Goal: Information Seeking & Learning: Check status

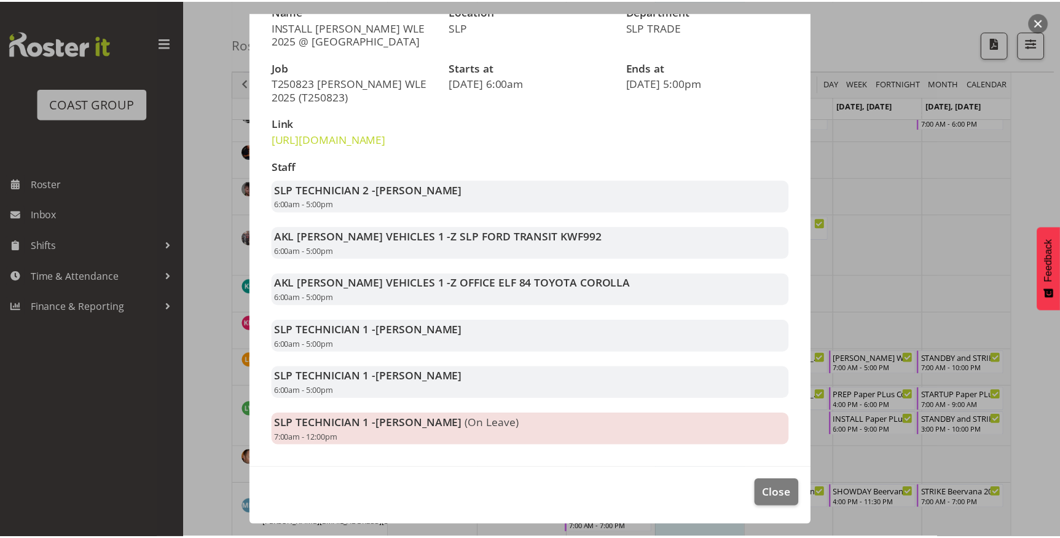
scroll to position [169, 0]
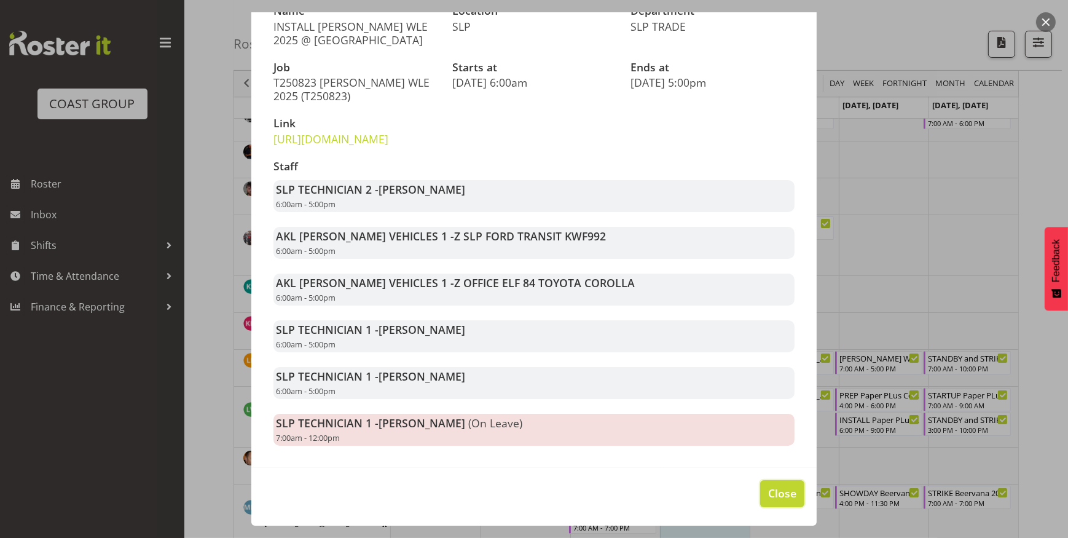
click at [768, 489] on span "Close" at bounding box center [782, 493] width 28 height 16
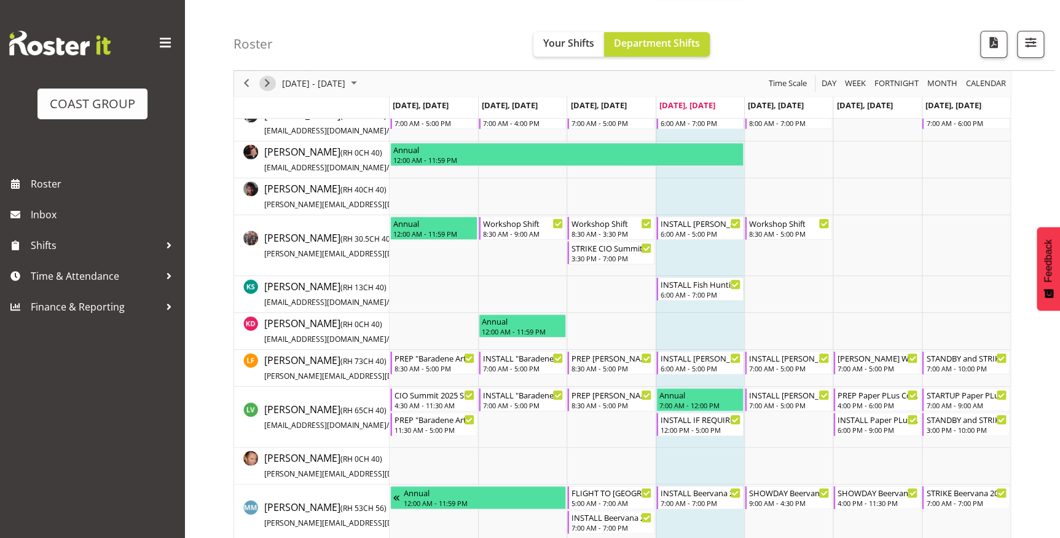
click at [275, 78] on div "next period" at bounding box center [267, 84] width 21 height 26
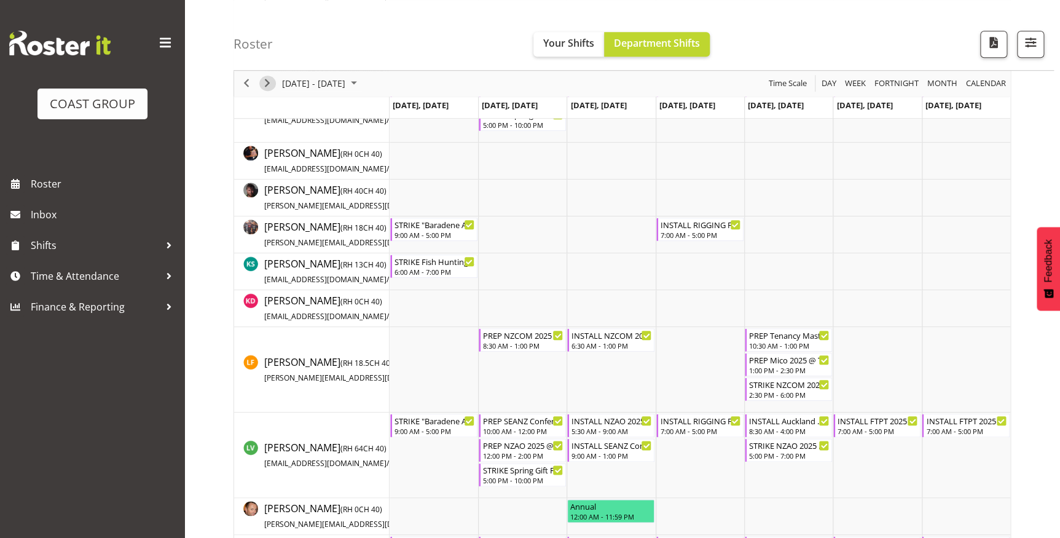
click at [265, 86] on span "Next" at bounding box center [267, 83] width 15 height 15
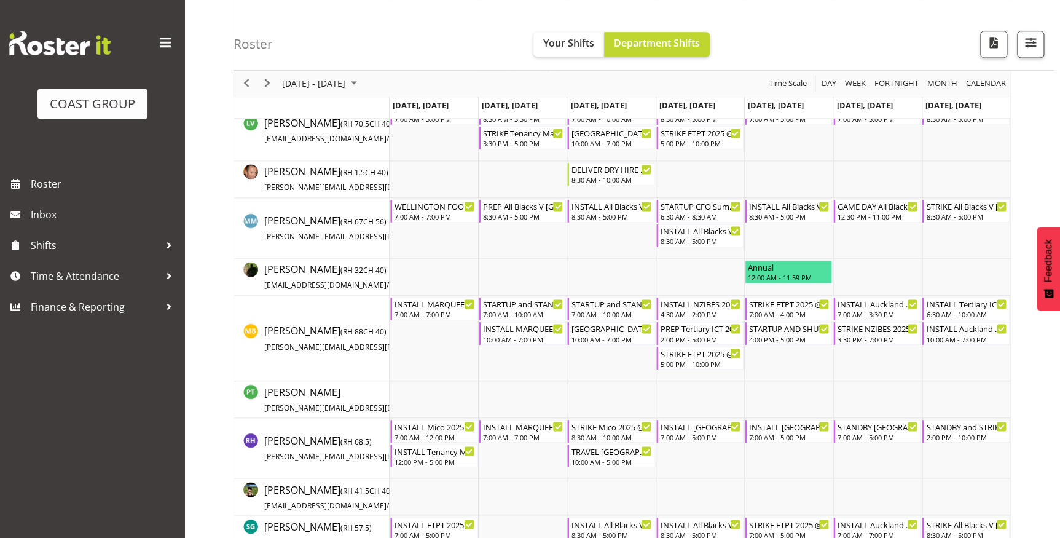
scroll to position [760, 0]
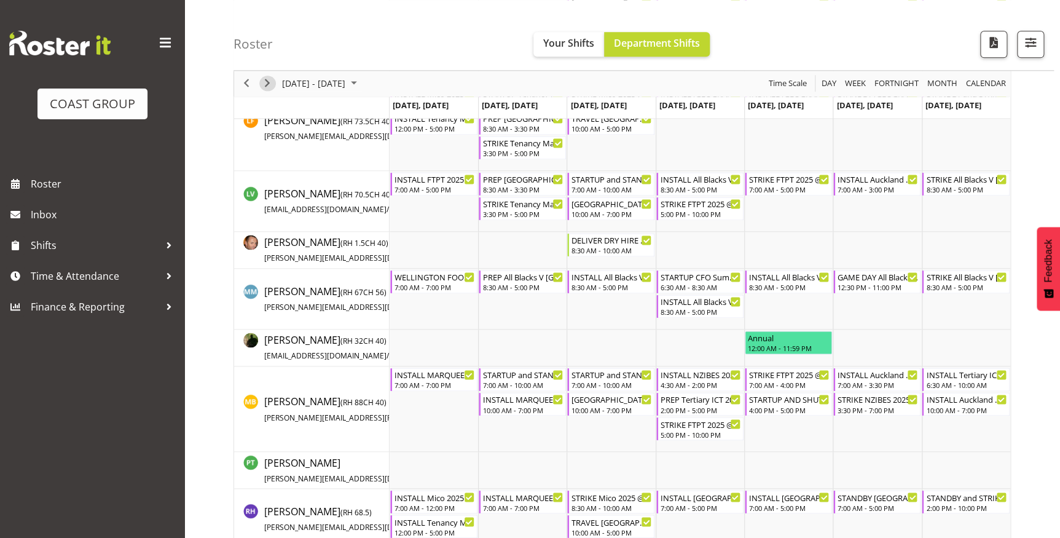
click at [270, 81] on span "Next" at bounding box center [267, 83] width 15 height 15
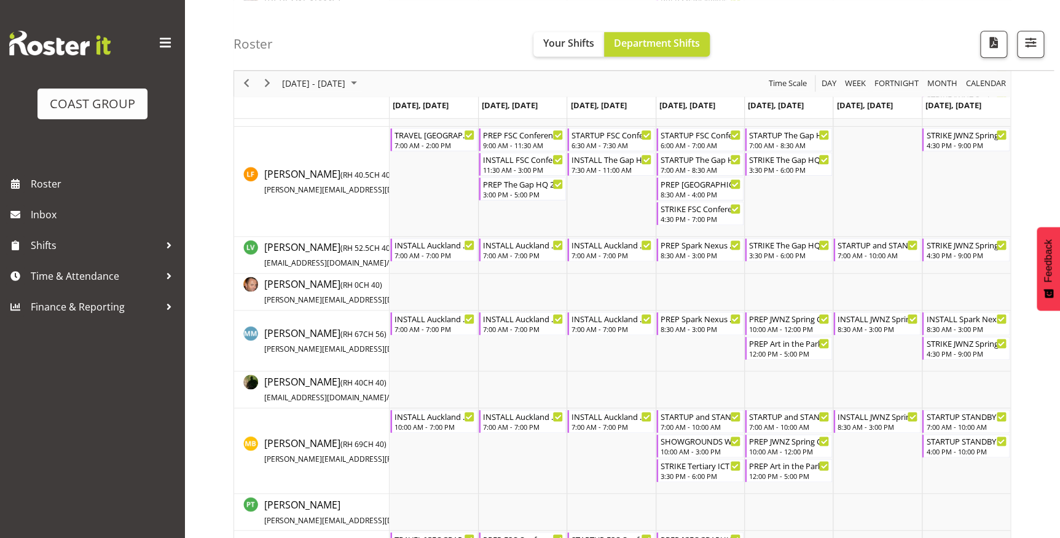
scroll to position [643, 0]
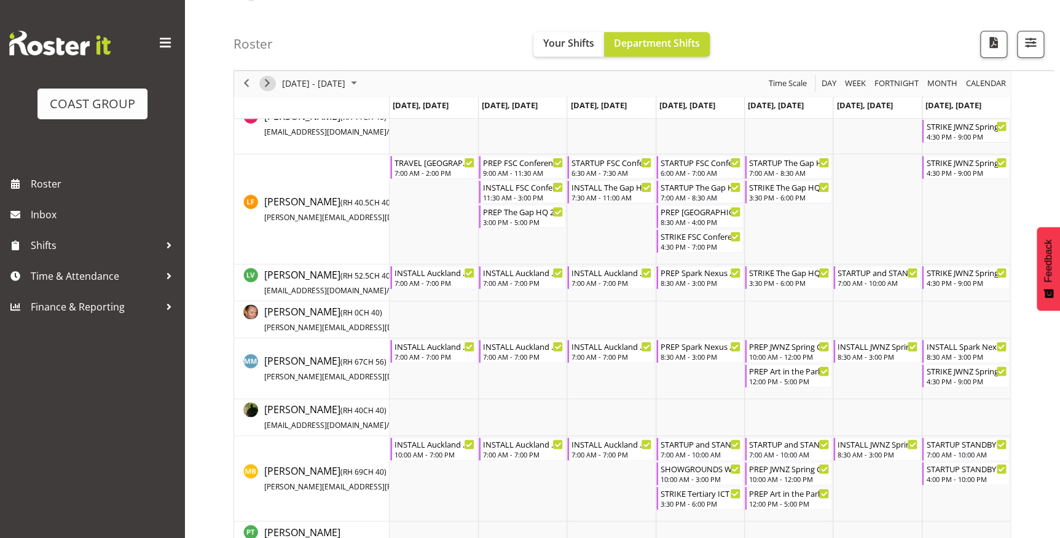
click at [267, 86] on span "Next" at bounding box center [267, 83] width 15 height 15
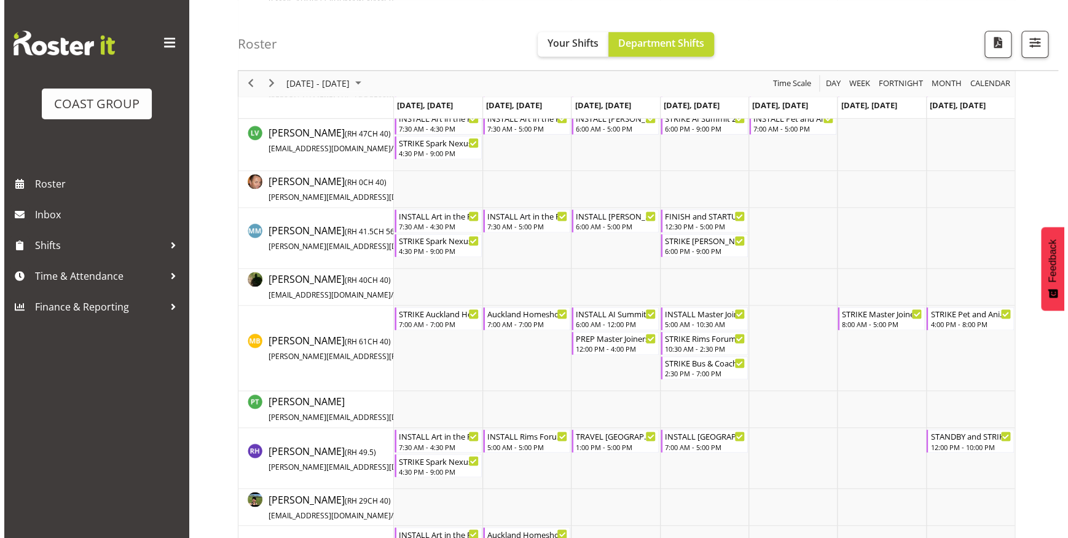
scroll to position [651, 0]
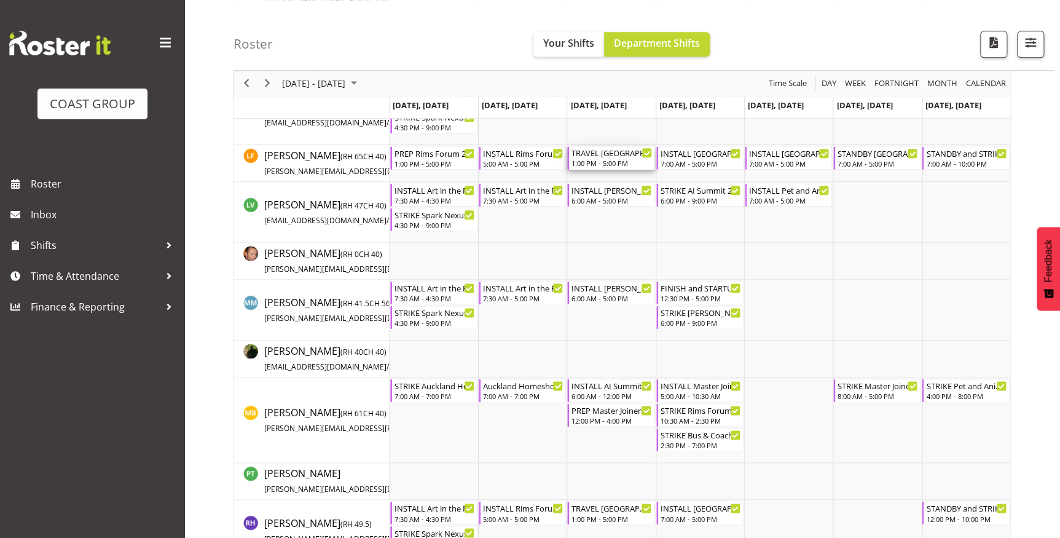
click at [614, 153] on div "TRAVEL [GEOGRAPHIC_DATA] WLE 2025 @ Baypark" at bounding box center [611, 152] width 81 height 12
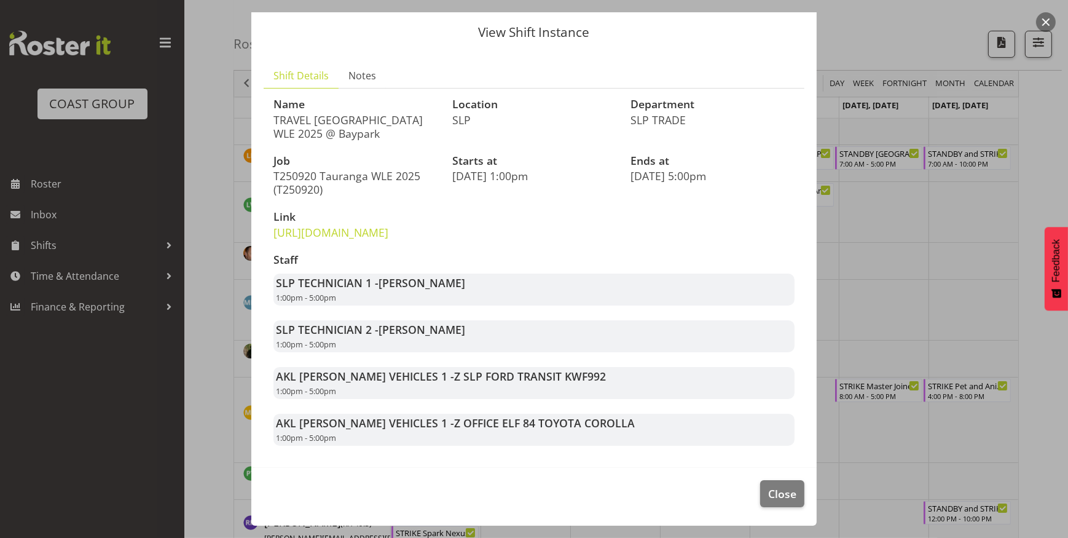
scroll to position [62, 0]
click at [780, 495] on span "Close" at bounding box center [782, 493] width 28 height 16
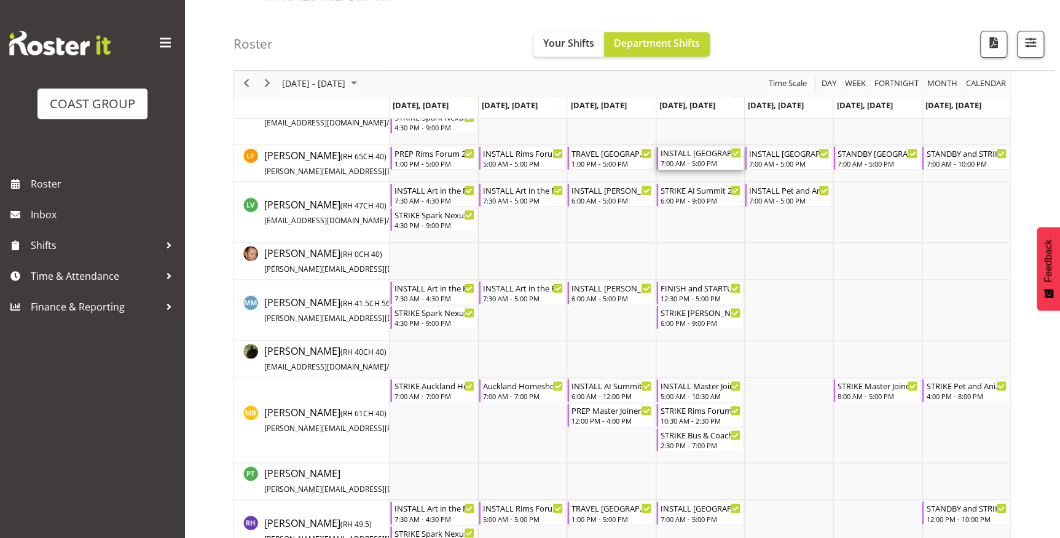
click at [716, 154] on div "INSTALL [GEOGRAPHIC_DATA] WLE 2025 RAF TRAVEL HOME AT END OF DAY IN TRANSIT @ B…" at bounding box center [701, 152] width 81 height 12
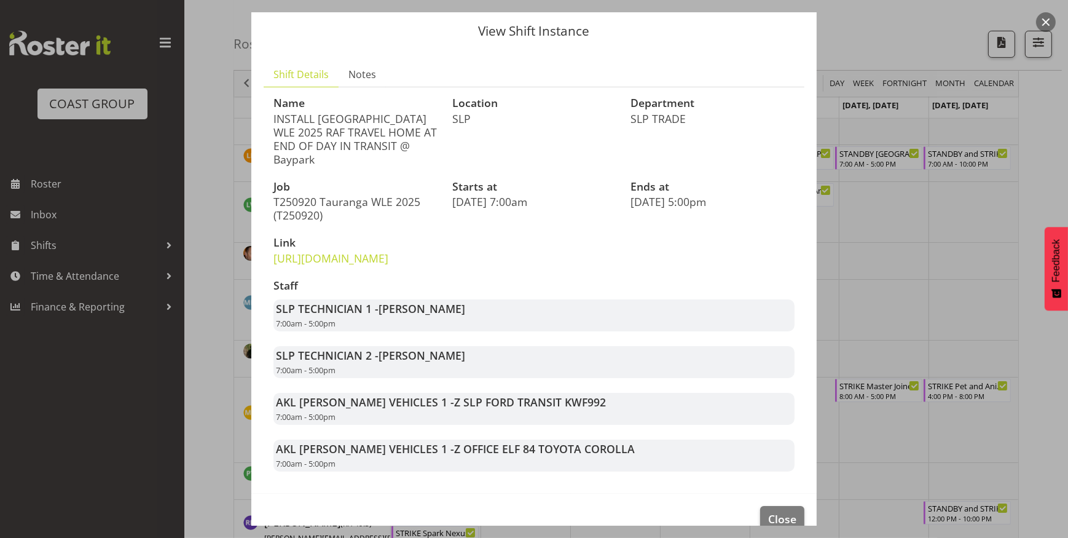
scroll to position [76, 0]
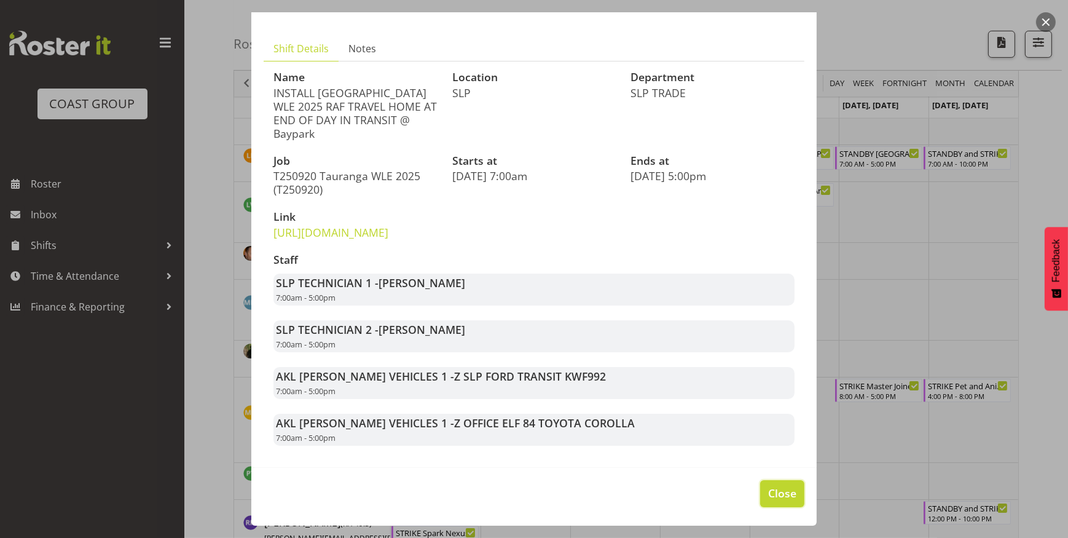
click at [780, 490] on span "Close" at bounding box center [782, 493] width 28 height 16
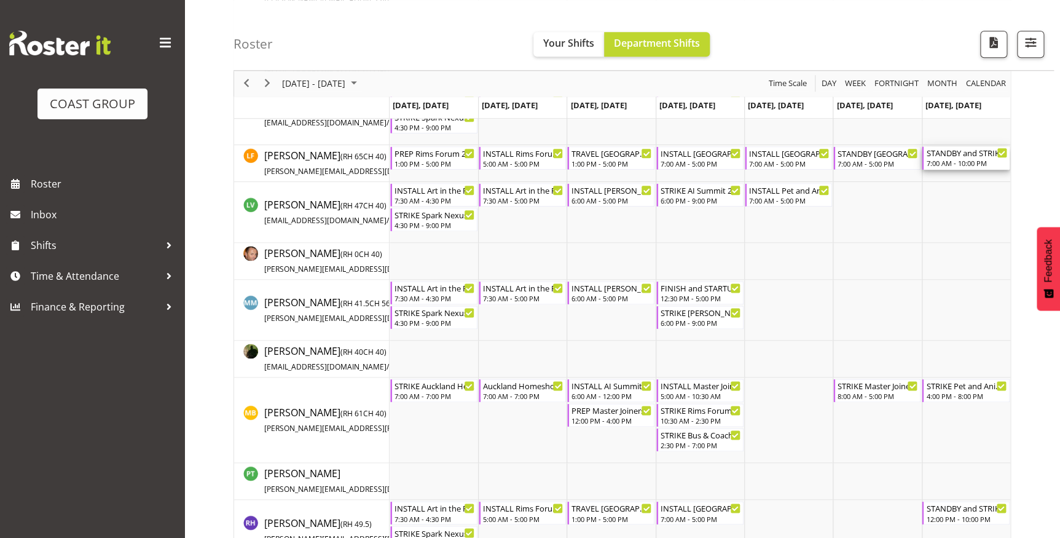
click at [943, 154] on div "STANDBY and STRIKE [GEOGRAPHIC_DATA] WLE 2025 @ Baypark" at bounding box center [966, 152] width 81 height 12
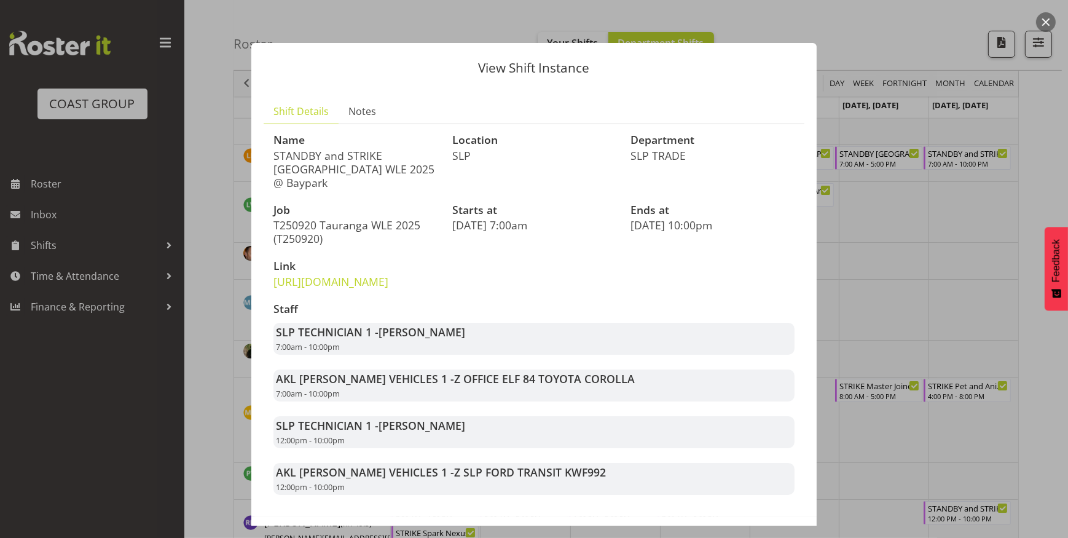
scroll to position [62, 0]
